Goal: Contribute content

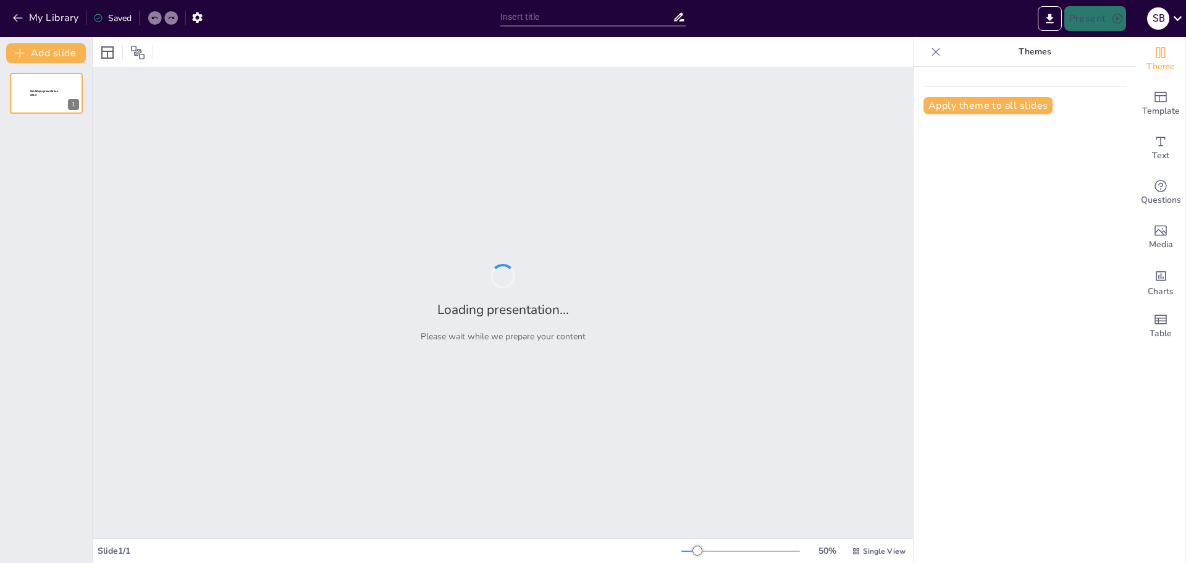
type input "Geometry Dash Subzero: El Juego que Te Hará Desear un Control Remoto"
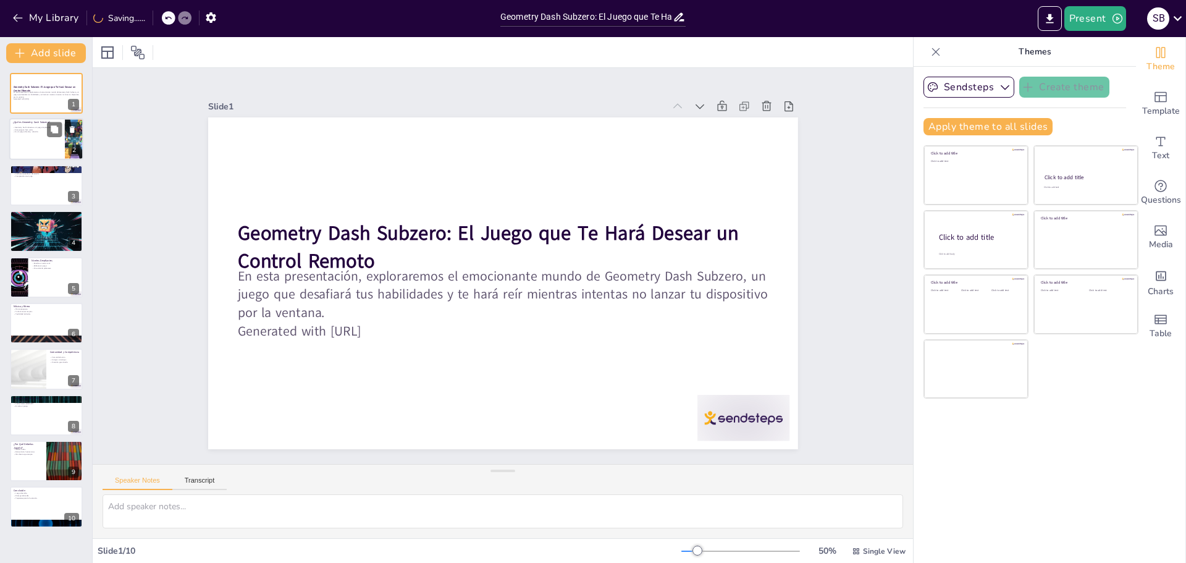
click at [36, 140] on div at bounding box center [46, 140] width 74 height 42
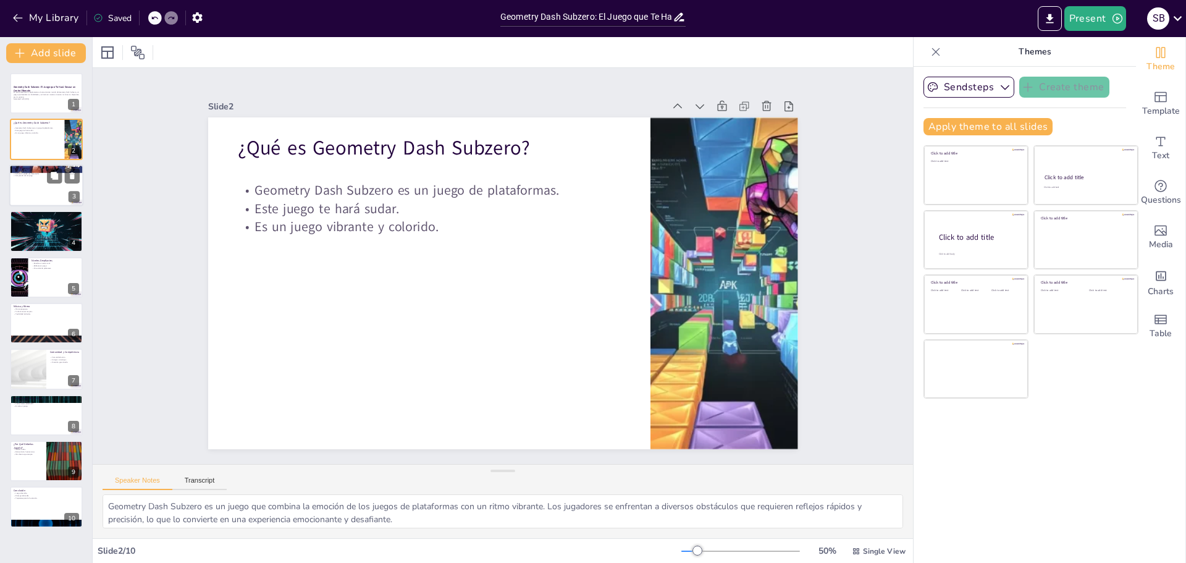
click at [32, 179] on div at bounding box center [46, 185] width 74 height 42
type textarea "La precisión en los saltos y movimientos es crucial para el éxito en Geometry D…"
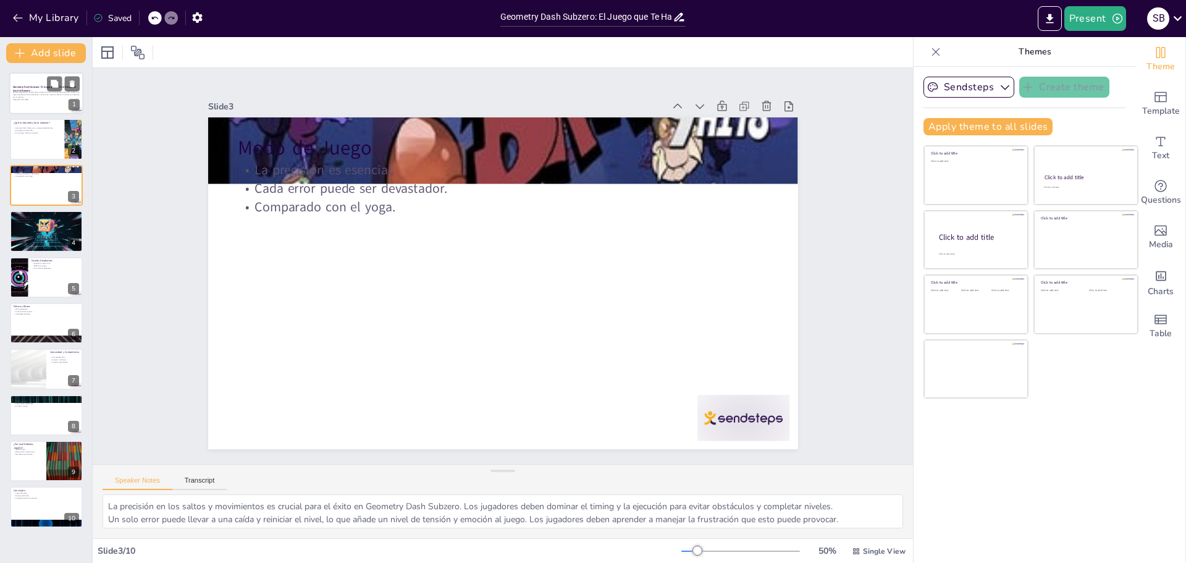
click at [48, 96] on p "En esta presentación, exploraremos el emocionante mundo de Geometry Dash Subzer…" at bounding box center [46, 94] width 67 height 7
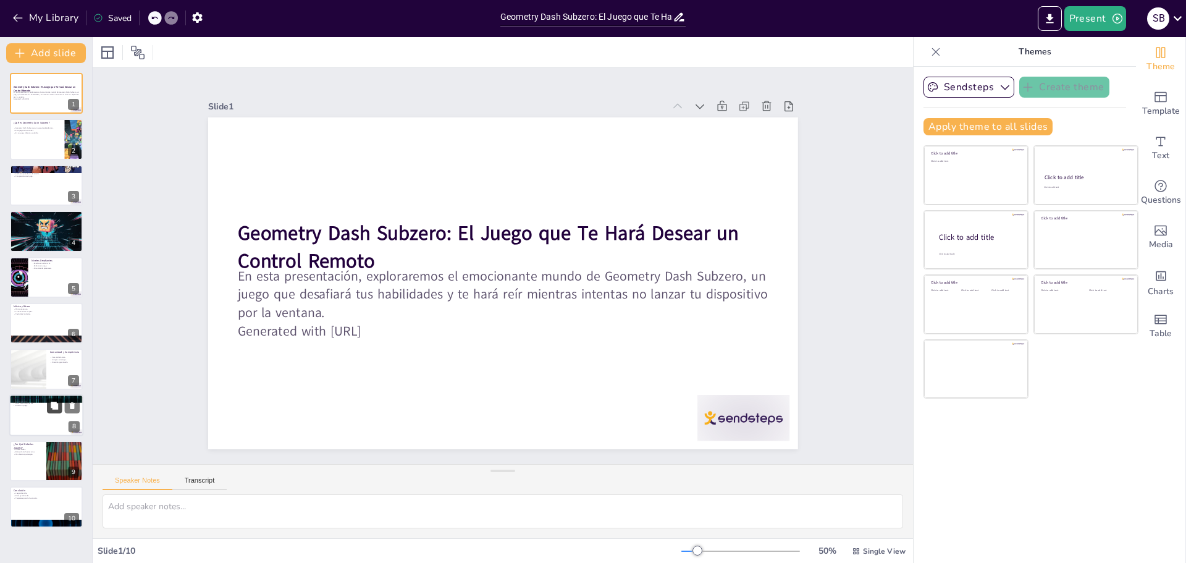
click at [58, 401] on icon at bounding box center [54, 405] width 9 height 9
type textarea "La paciencia es clave en Geometry Dash Subzero. A todos los jugadores les cuest…"
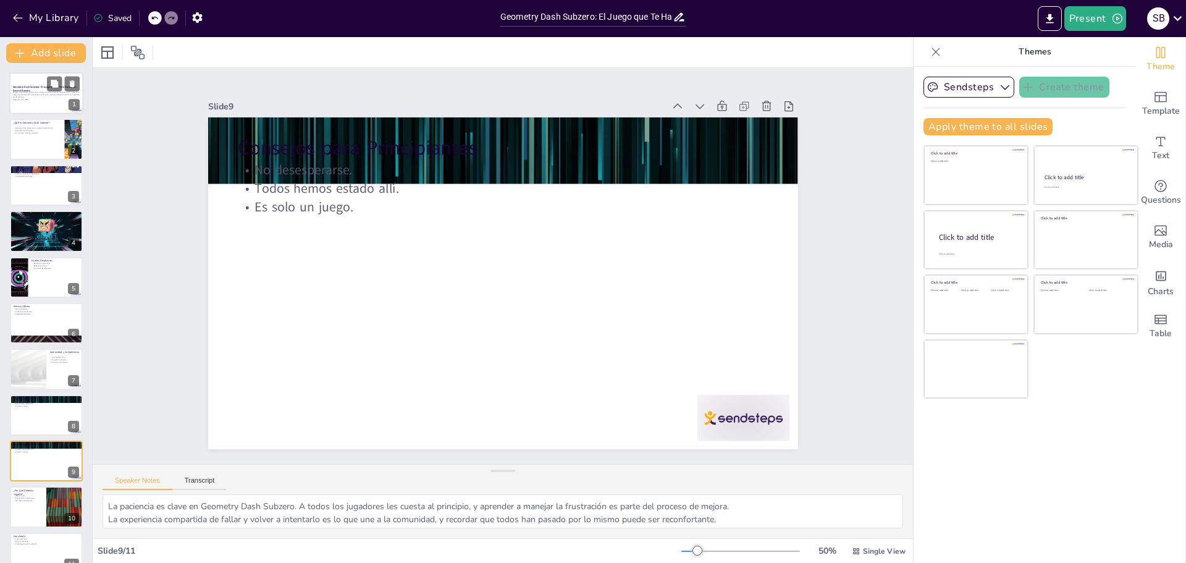
click at [26, 95] on p "En esta presentación, exploraremos el emocionante mundo de Geometry Dash Subzer…" at bounding box center [46, 94] width 67 height 7
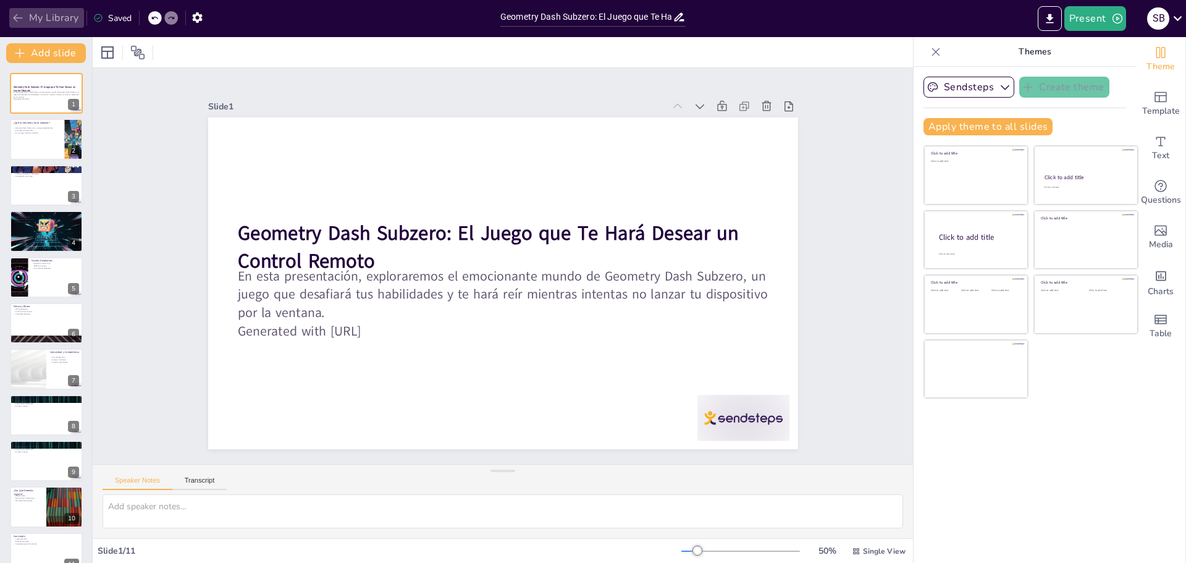
click at [52, 18] on button "My Library" at bounding box center [46, 18] width 75 height 20
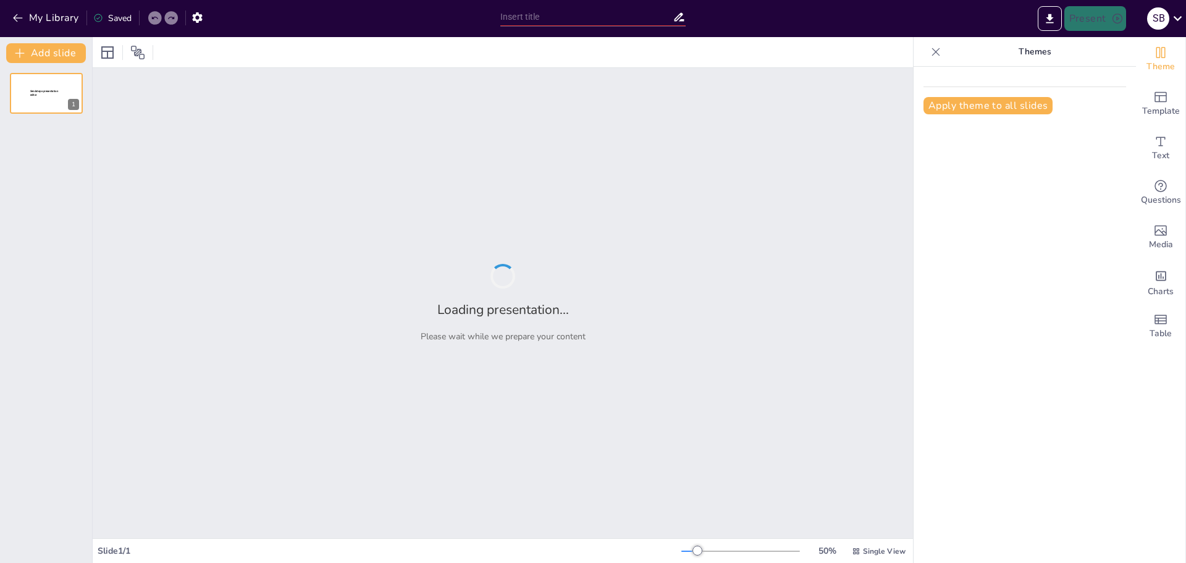
type input "¡Acelerando Risas: La Vida en Traffic Rider!"
